Goal: Information Seeking & Learning: Learn about a topic

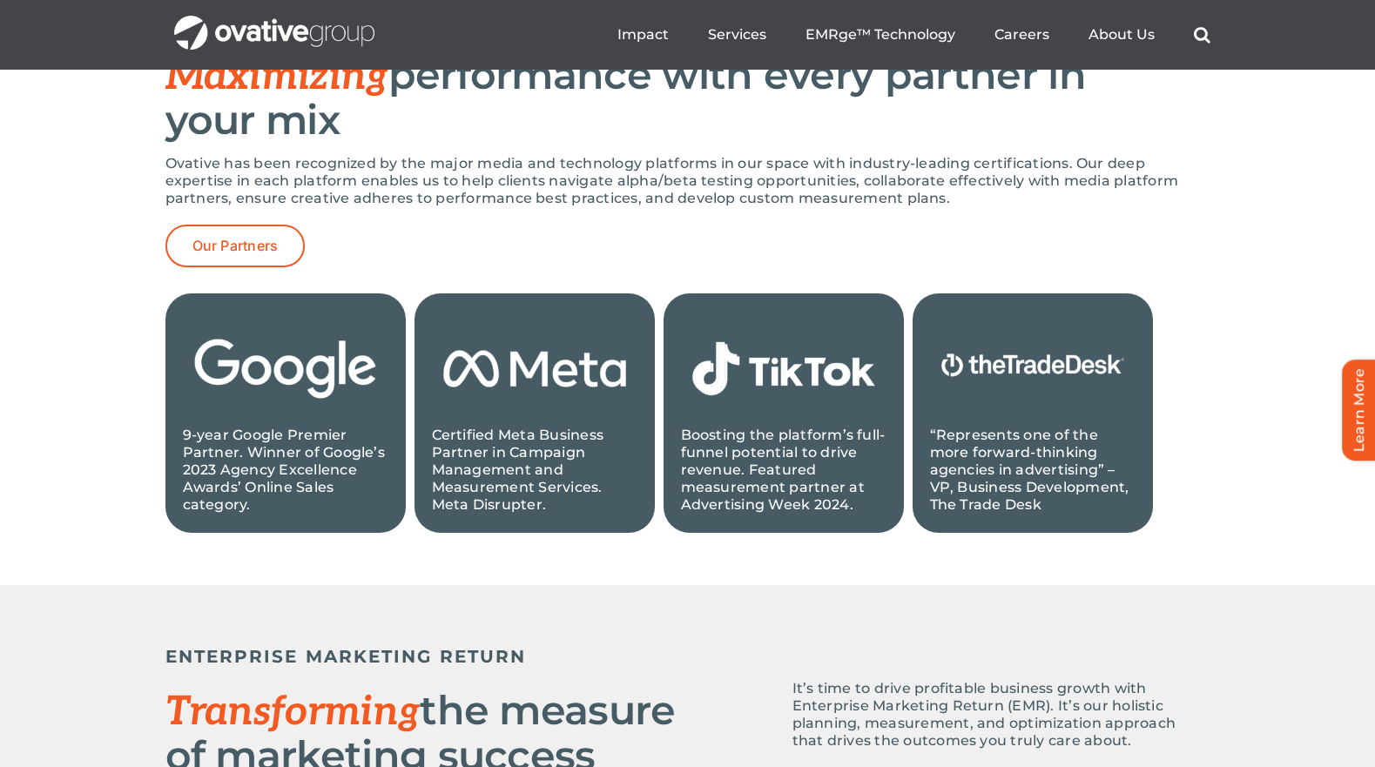
scroll to position [1777, 0]
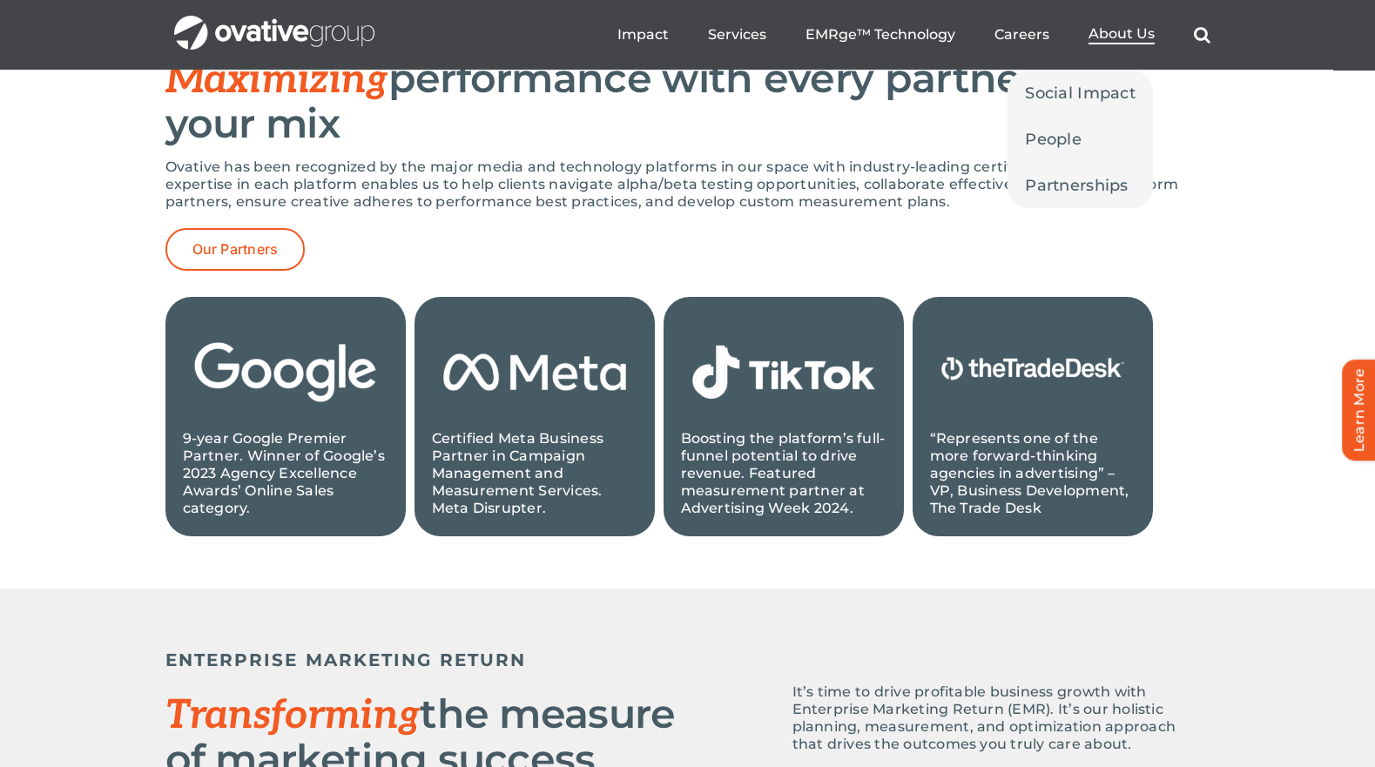
click at [1124, 27] on span "About Us" at bounding box center [1122, 33] width 66 height 17
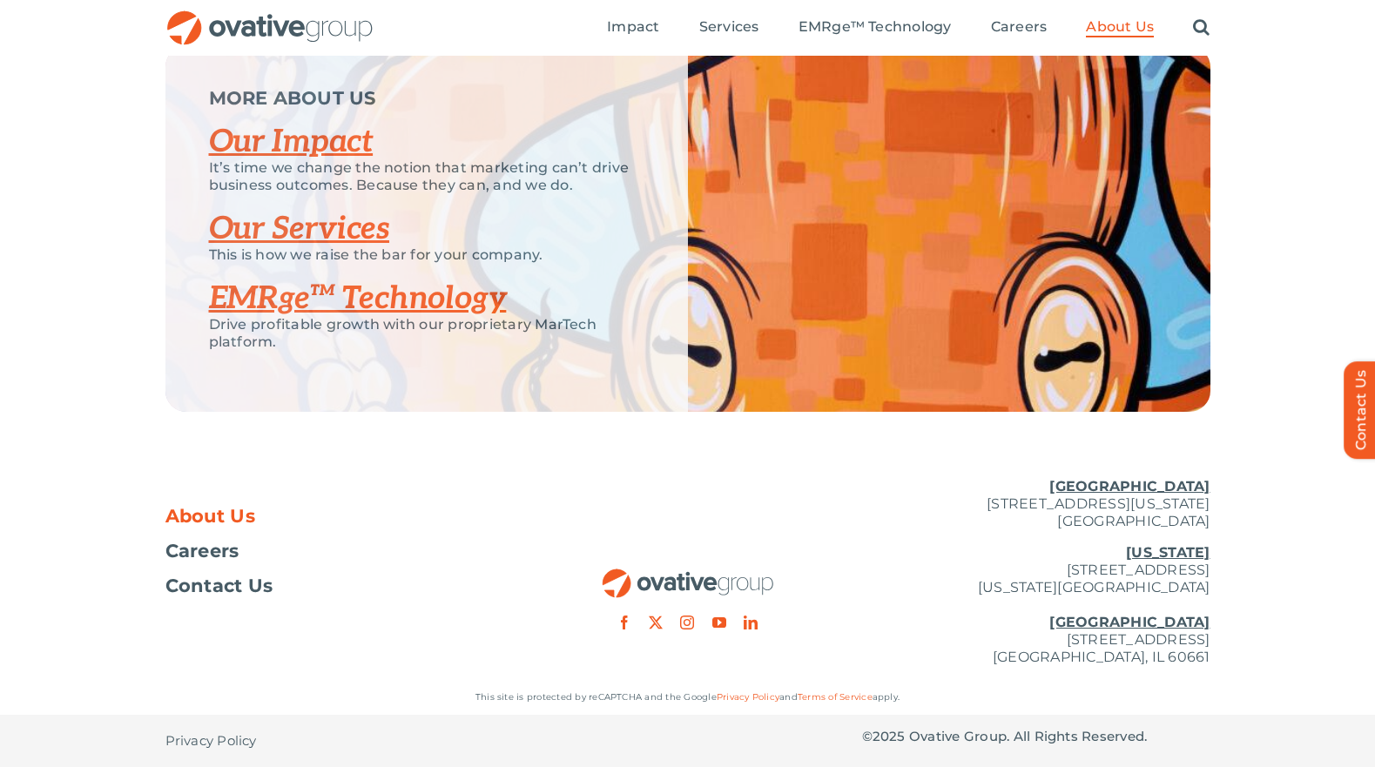
scroll to position [3696, 0]
click at [375, 298] on link "EMRge™ Technology" at bounding box center [358, 299] width 298 height 38
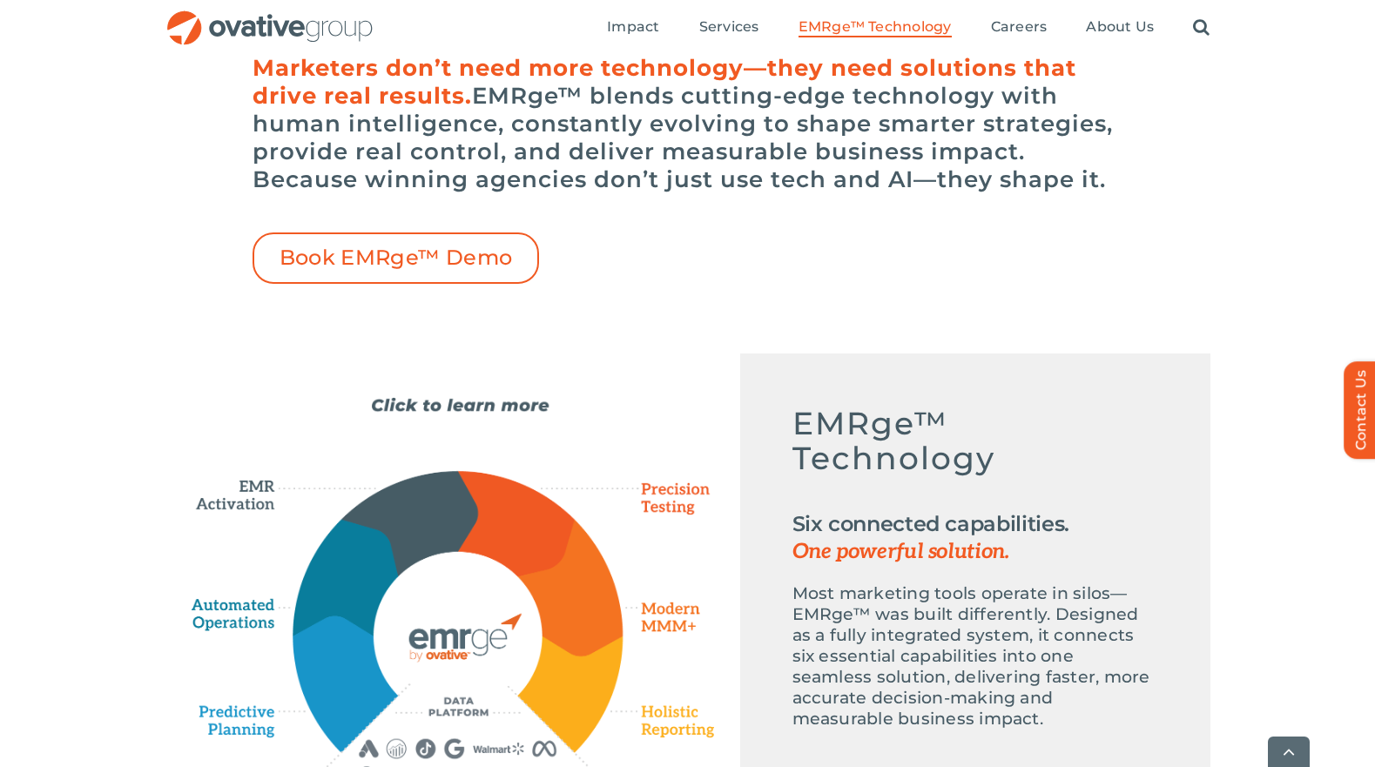
scroll to position [629, 0]
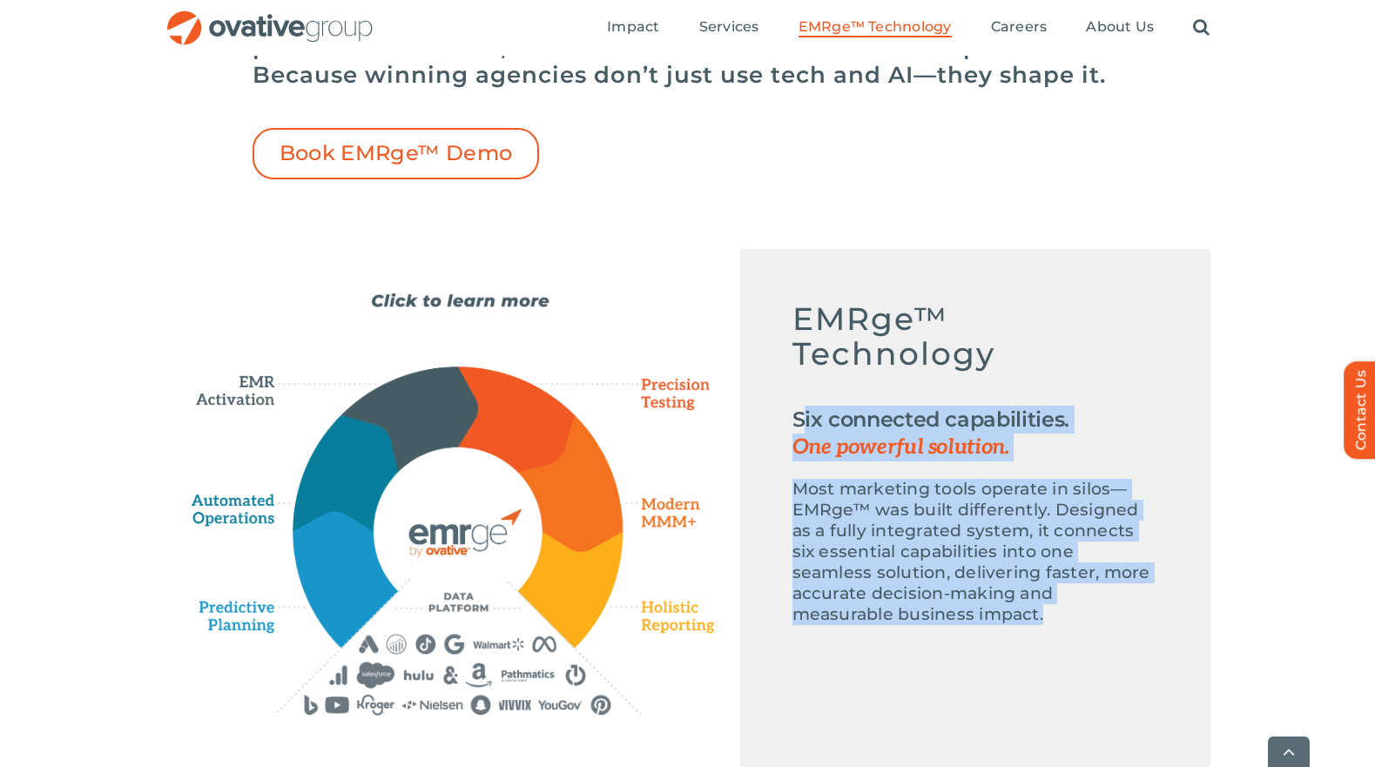
drag, startPoint x: 957, startPoint y: 621, endPoint x: 788, endPoint y: 428, distance: 256.8
click at [788, 428] on div "Emerge-asset EMRge™ Technology Six connected capabilities. One powerful solutio…" at bounding box center [975, 472] width 470 height 446
copy div "Six connected capabilities. One powerful solution. Most marketing tools operate…"
